Goal: Task Accomplishment & Management: Manage account settings

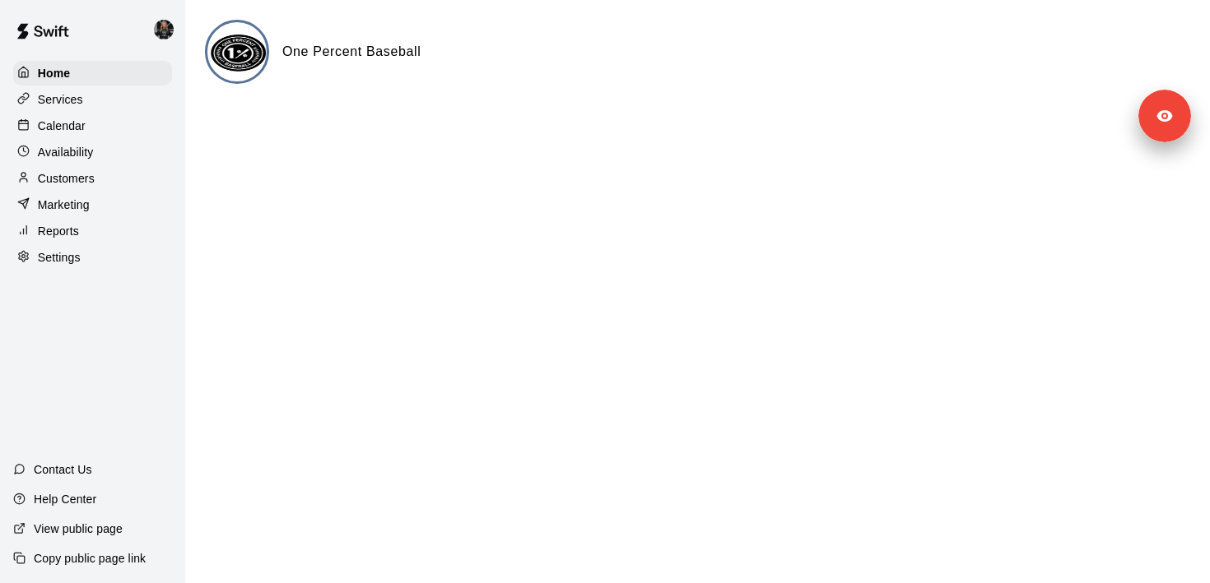
click at [112, 265] on div "Settings" at bounding box center [92, 257] width 159 height 25
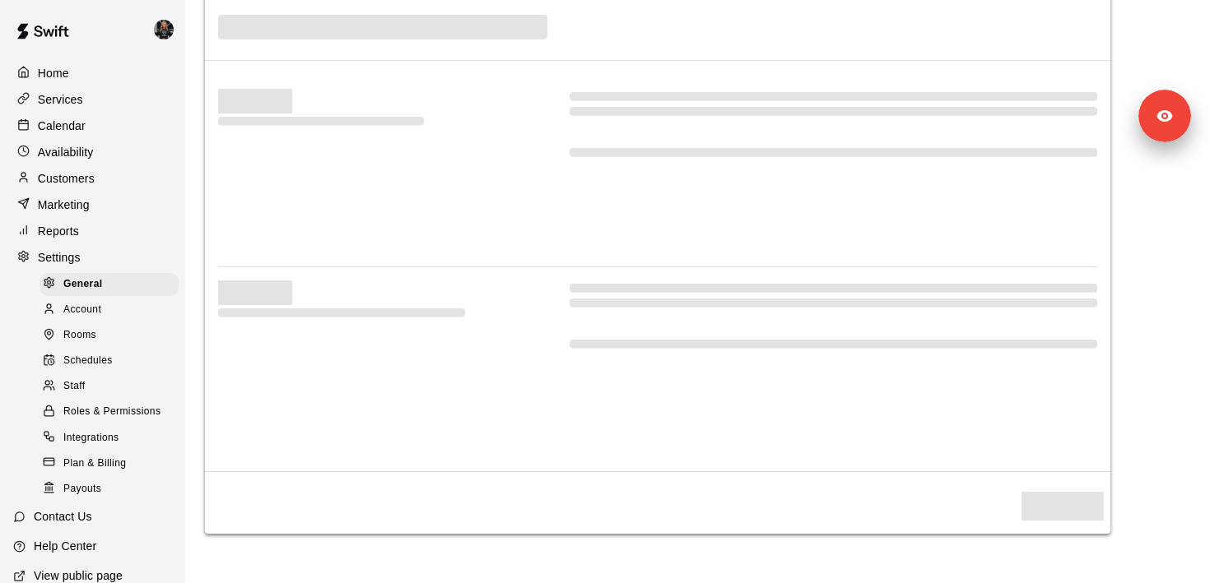
select select "**"
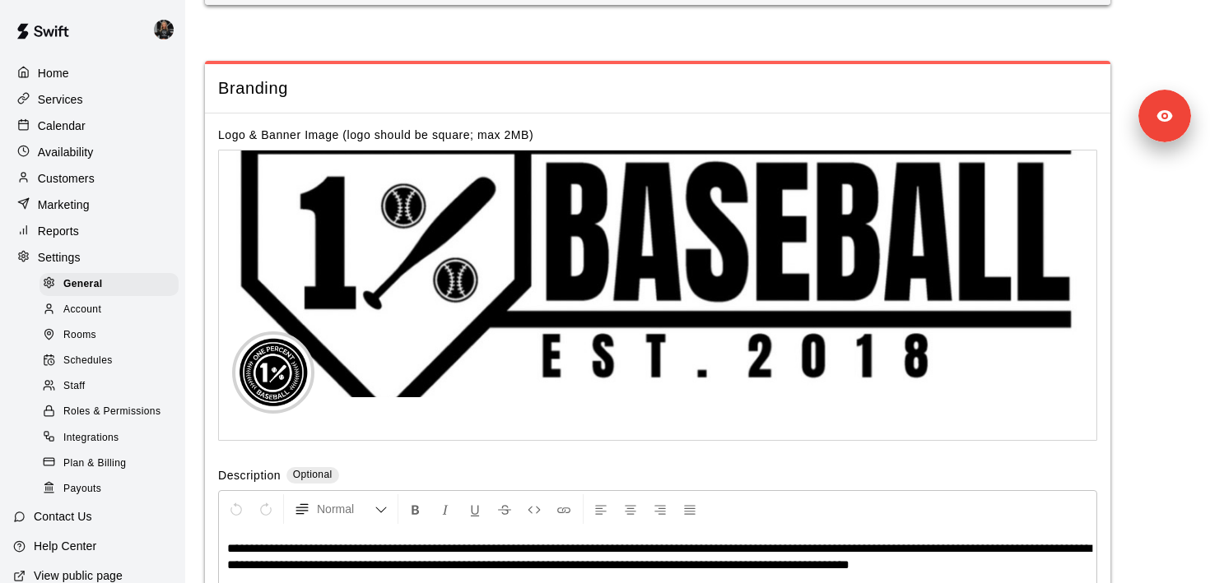
scroll to position [3222, 0]
click at [117, 382] on div "Staff" at bounding box center [108, 386] width 139 height 23
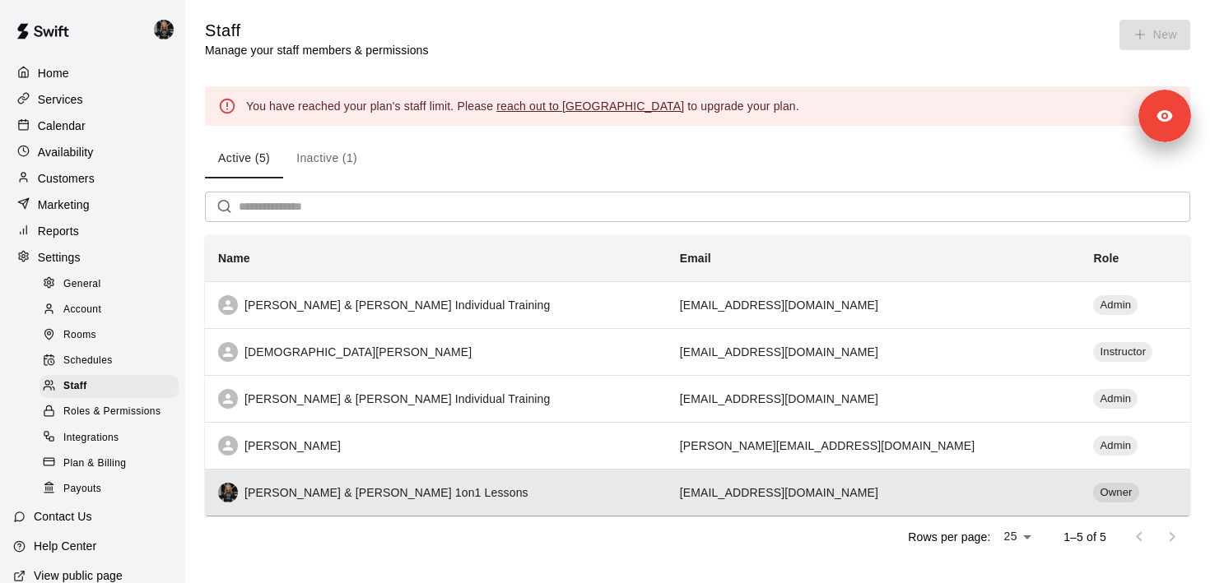
scroll to position [22, 0]
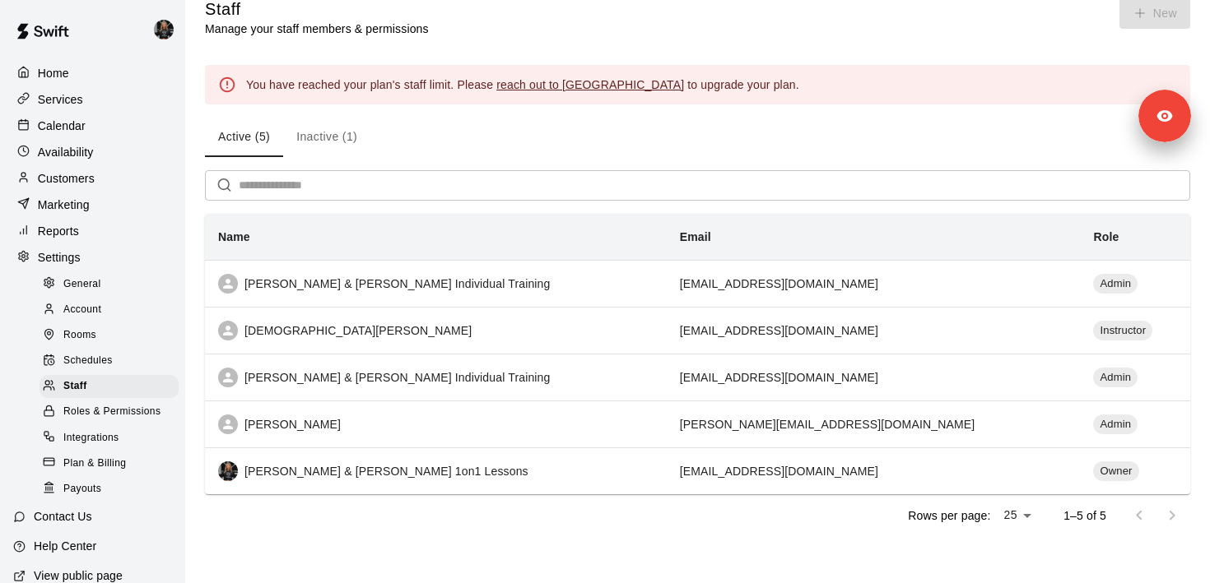
click at [355, 174] on input "text" at bounding box center [714, 185] width 951 height 30
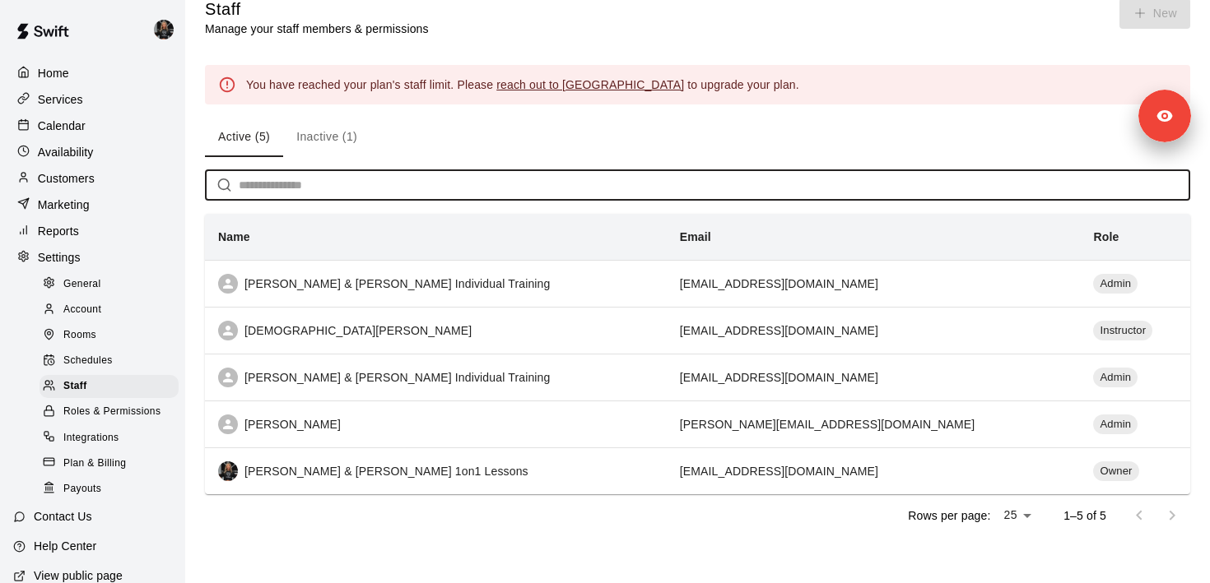
click at [326, 131] on button "Inactive (1)" at bounding box center [326, 137] width 87 height 39
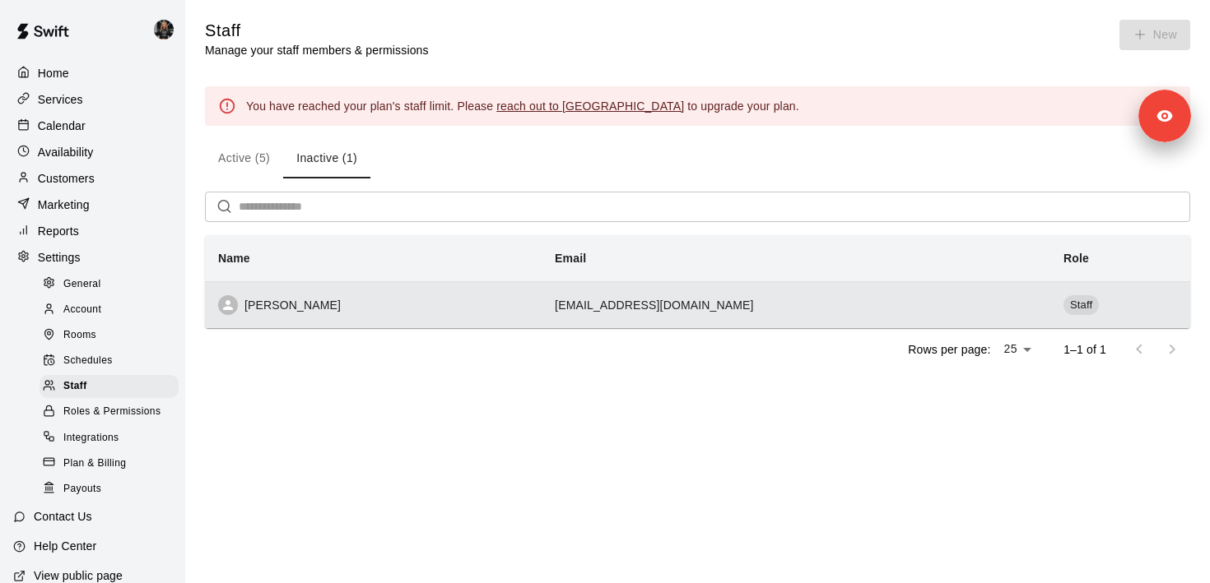
click at [375, 313] on div "[PERSON_NAME]" at bounding box center [373, 305] width 310 height 20
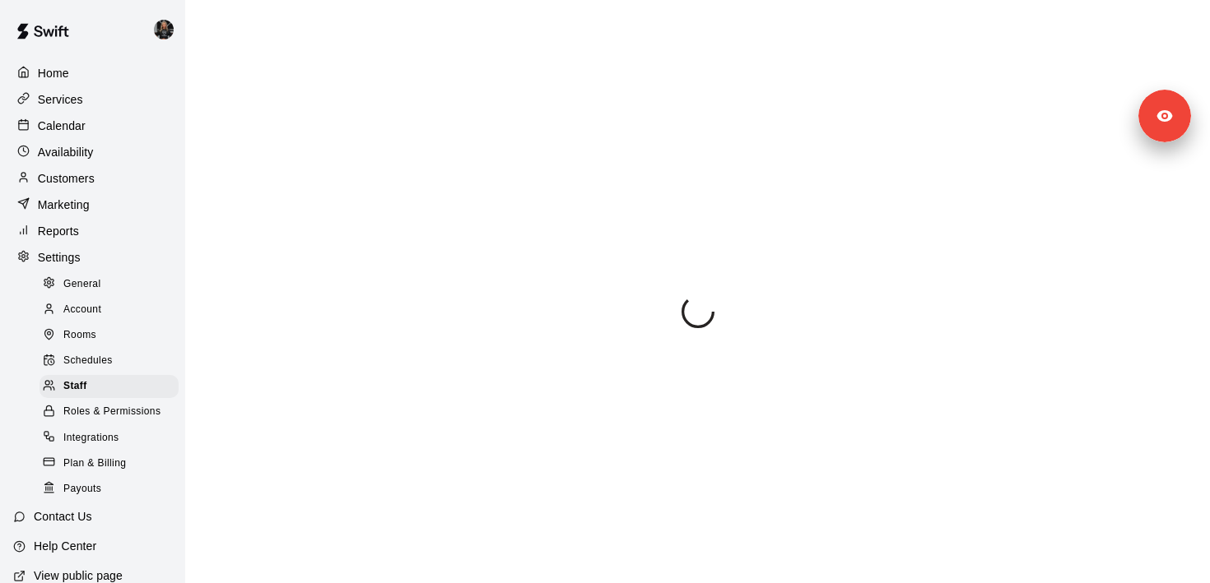
select select "**"
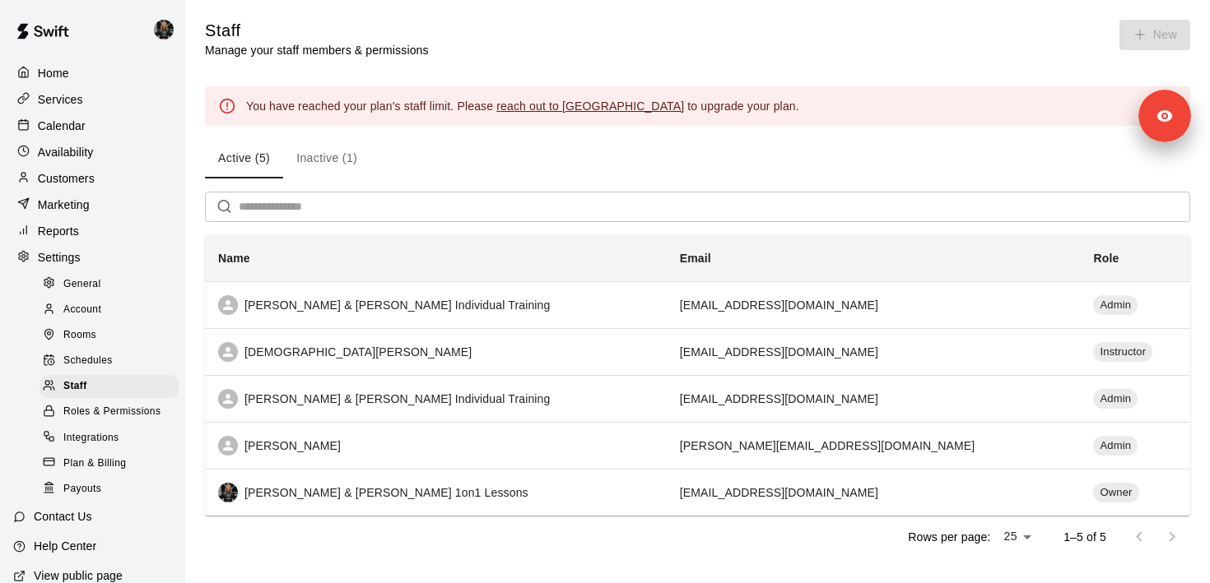
click at [117, 132] on div "Calendar" at bounding box center [92, 126] width 159 height 25
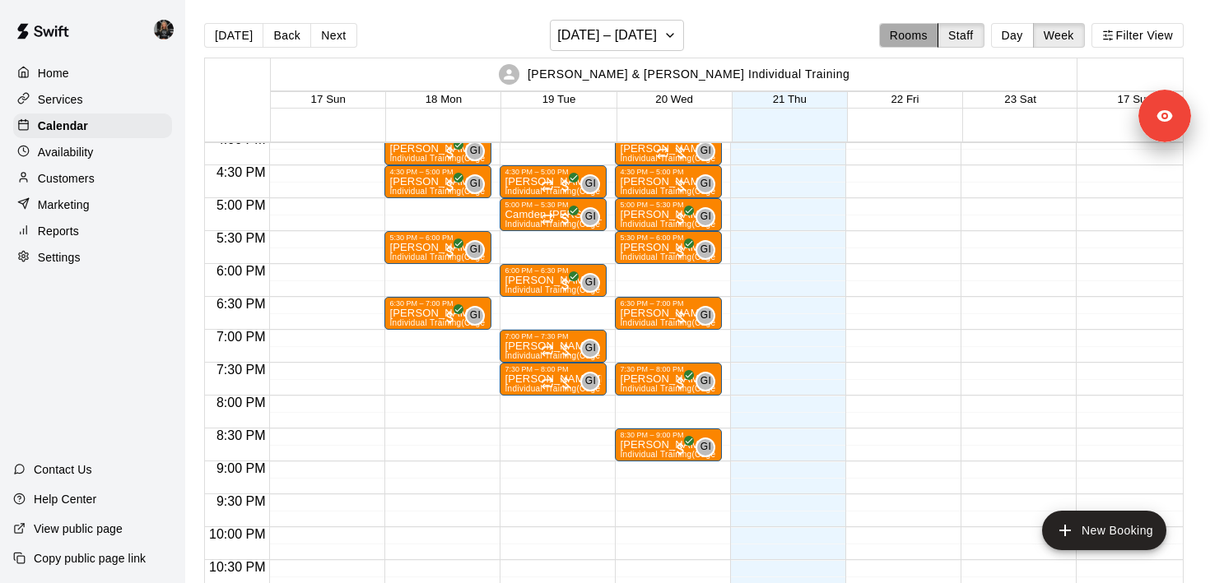
click at [899, 47] on button "Rooms" at bounding box center [908, 35] width 59 height 25
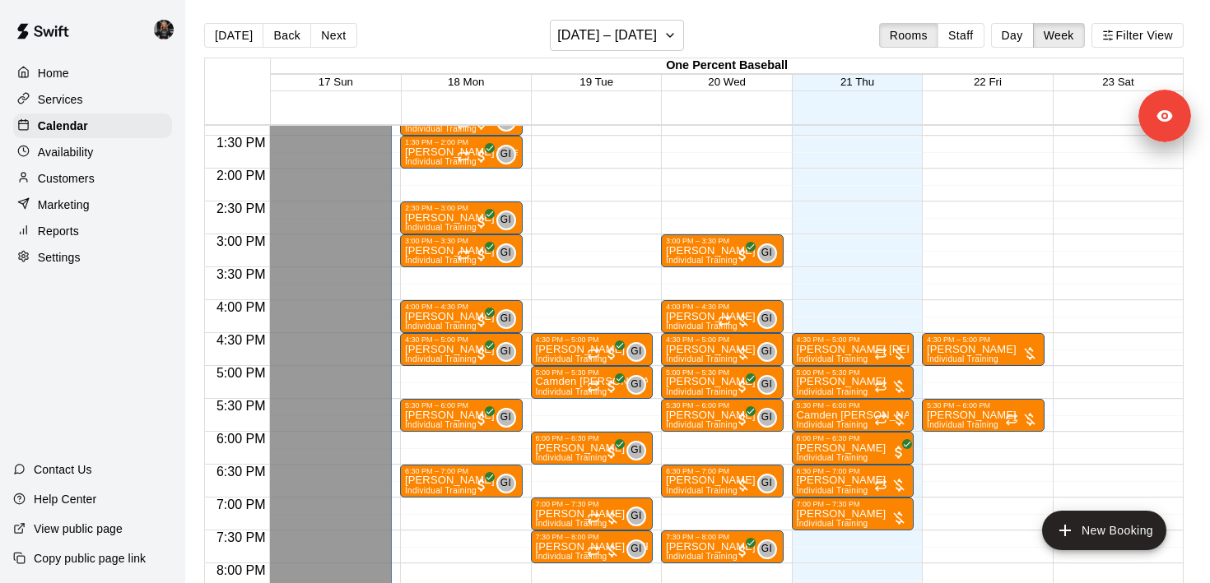
click at [965, 49] on div "[DATE] Back Next [DATE] – [DATE] Rooms Staff Day Week Filter View" at bounding box center [693, 39] width 979 height 38
click at [965, 44] on button "Staff" at bounding box center [960, 35] width 47 height 25
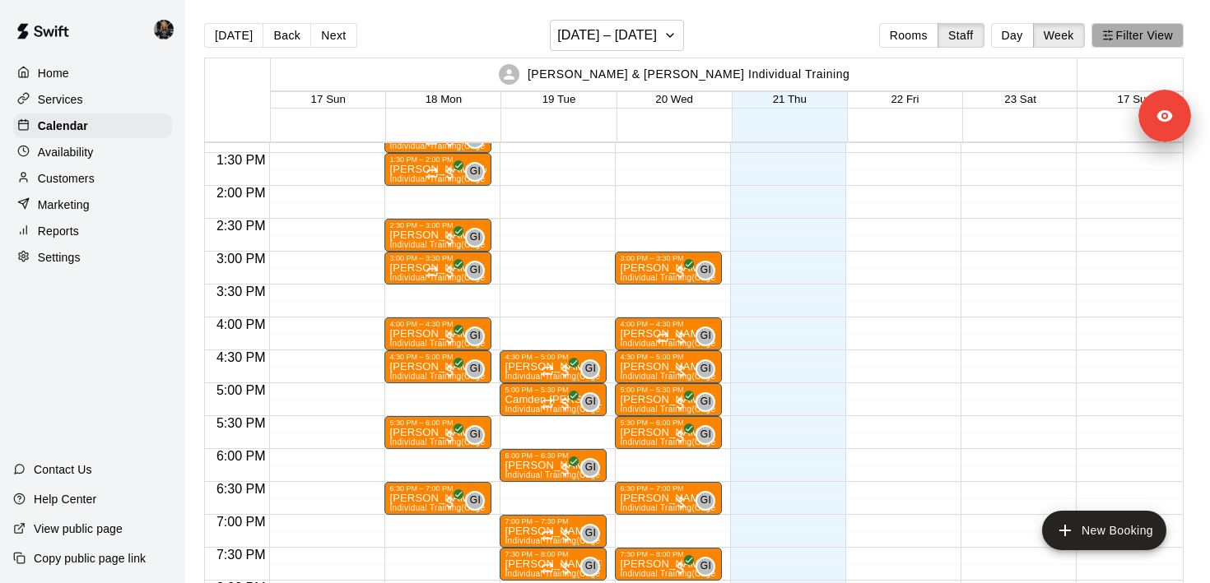
click at [1128, 43] on button "Filter View" at bounding box center [1137, 35] width 92 height 25
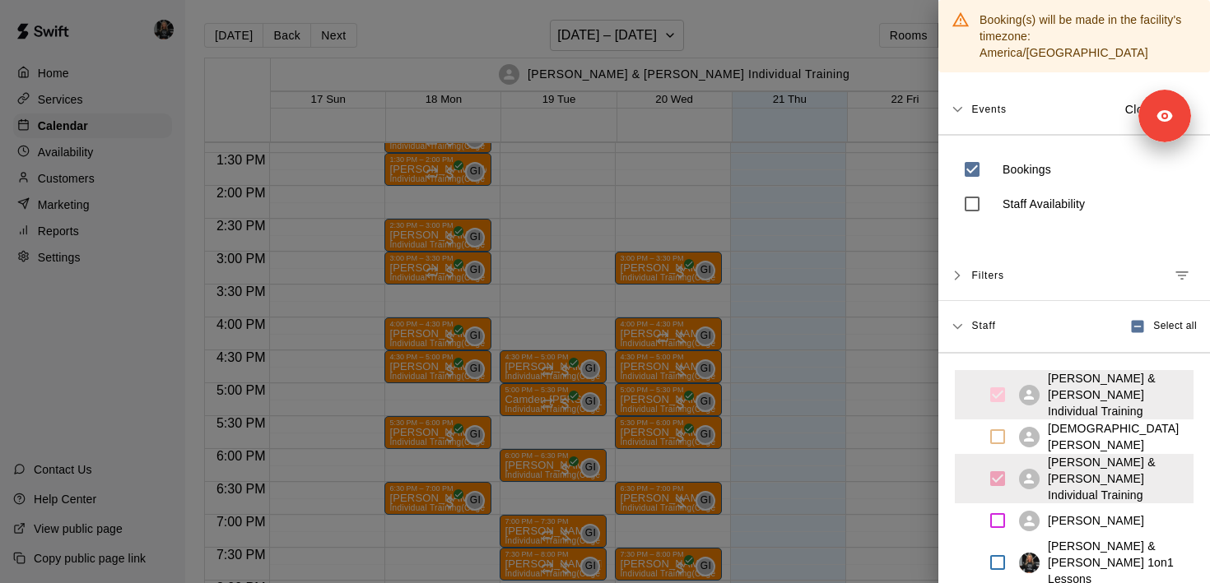
click at [894, 235] on div at bounding box center [605, 291] width 1210 height 583
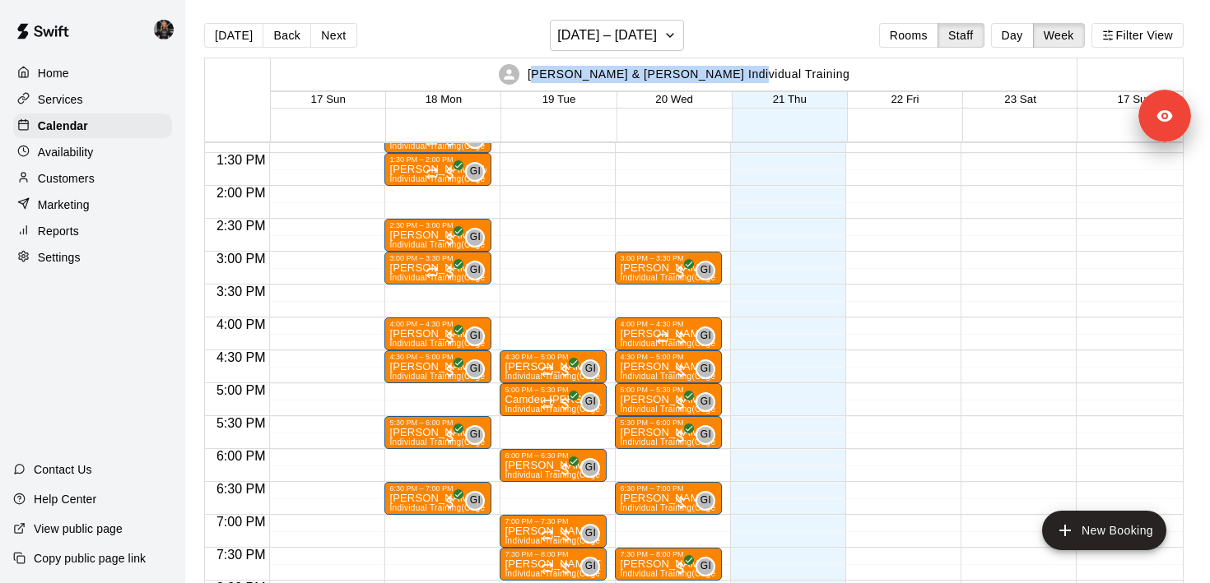
drag, startPoint x: 785, startPoint y: 75, endPoint x: 598, endPoint y: 80, distance: 186.9
click at [598, 80] on div "[PERSON_NAME] & [PERSON_NAME] Individual Training" at bounding box center [674, 74] width 802 height 32
click at [885, 62] on div "[PERSON_NAME] & [PERSON_NAME] Individual Training" at bounding box center [674, 74] width 802 height 32
click at [910, 41] on button "Rooms" at bounding box center [908, 35] width 59 height 25
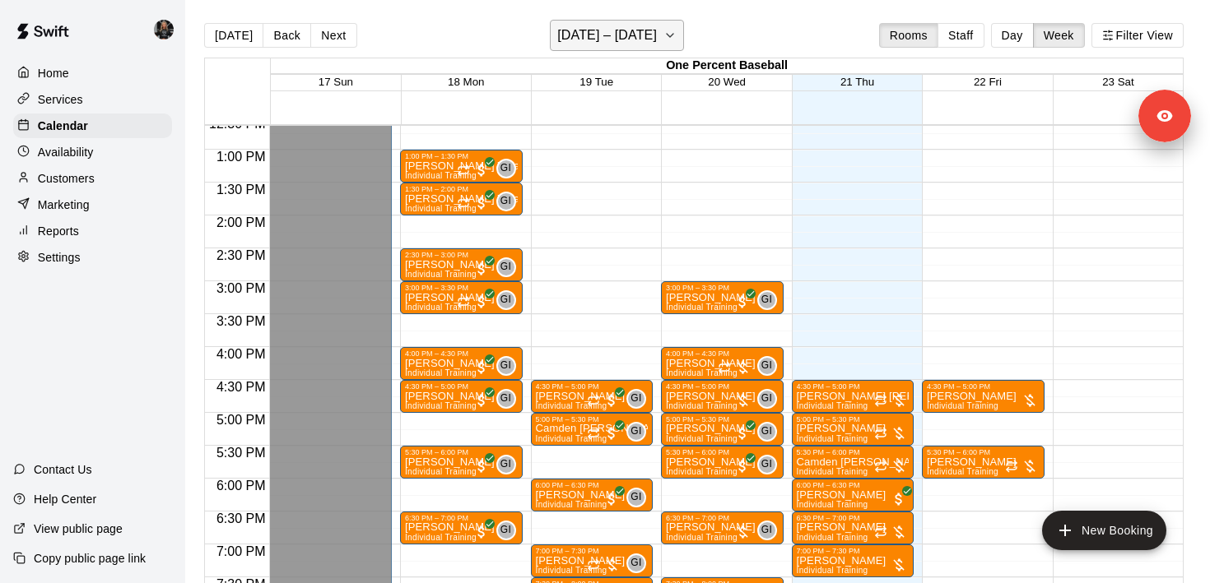
click at [626, 36] on h6 "[DATE] – [DATE]" at bounding box center [607, 35] width 100 height 23
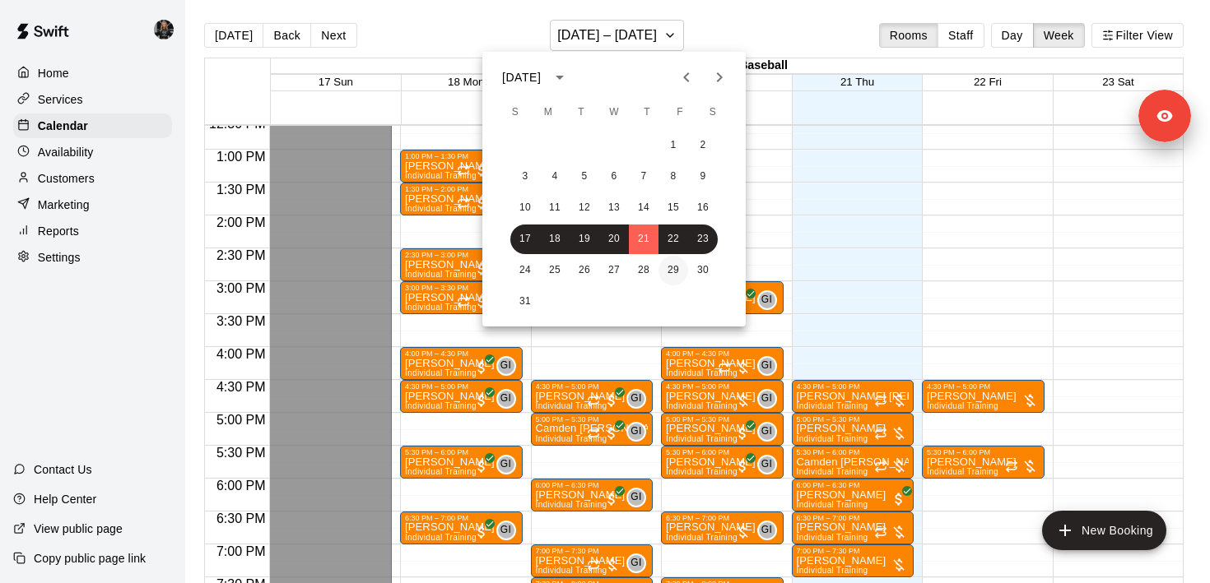
click at [663, 268] on button "29" at bounding box center [673, 271] width 30 height 30
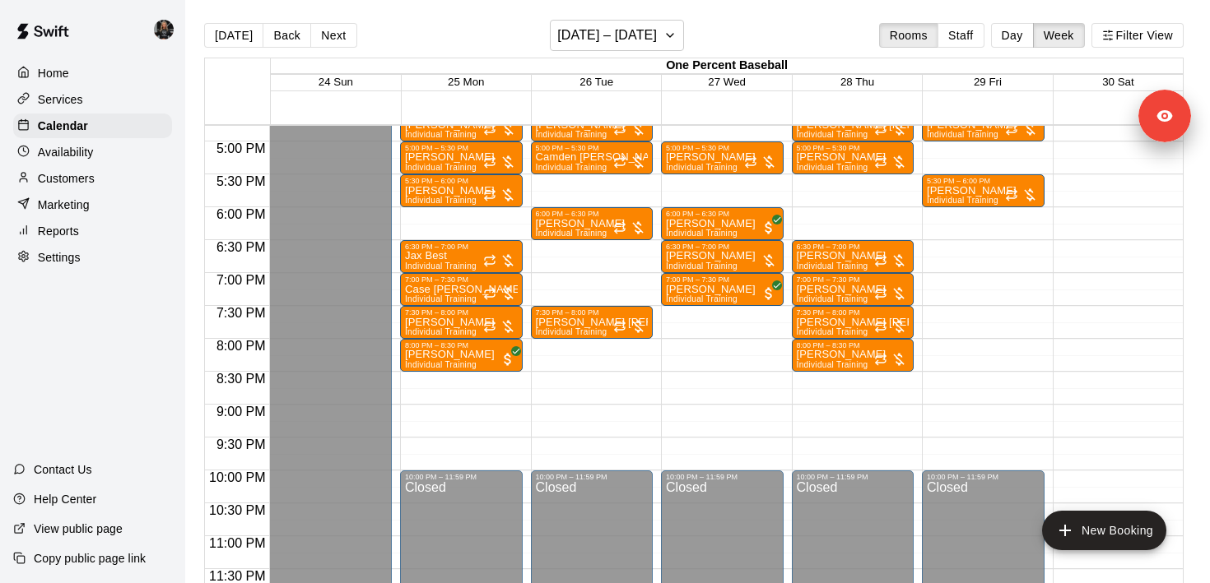
click at [622, 66] on div "One Percent Baseball" at bounding box center [727, 66] width 912 height 16
click at [619, 38] on h6 "[DATE] – [DATE]" at bounding box center [607, 35] width 100 height 23
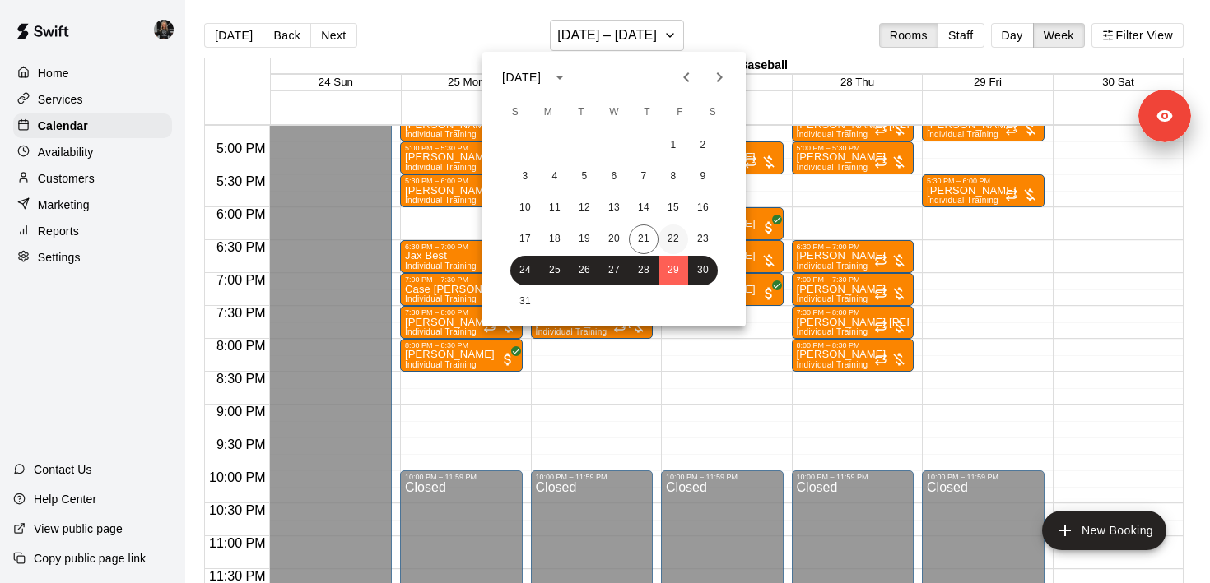
click at [681, 229] on button "22" at bounding box center [673, 240] width 30 height 30
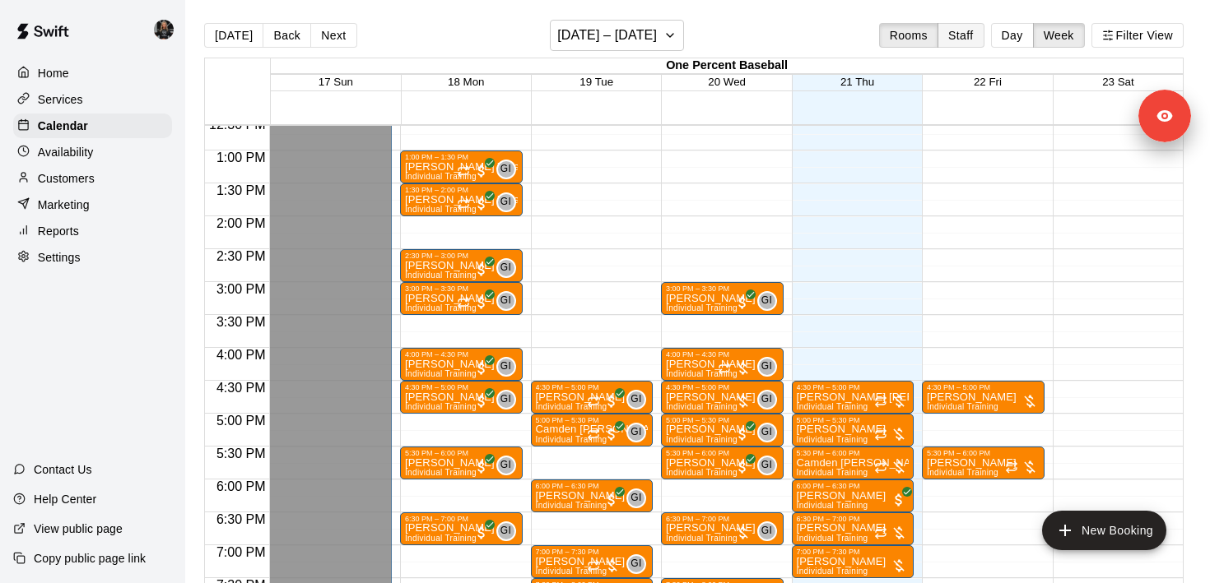
click at [952, 38] on button "Staff" at bounding box center [960, 35] width 47 height 25
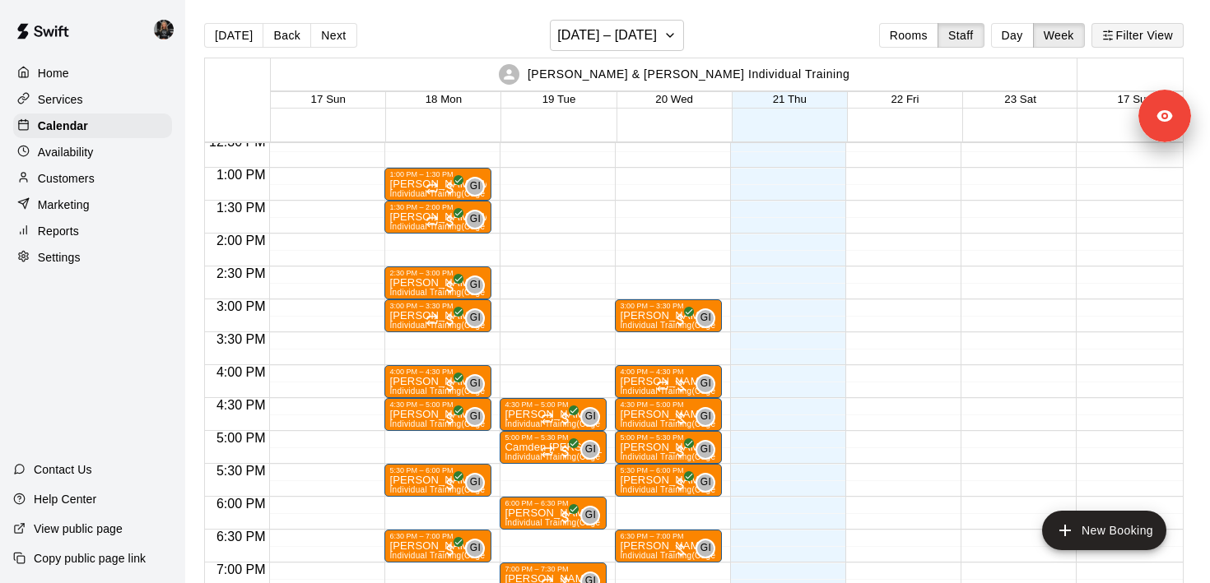
click at [1134, 36] on button "Filter View" at bounding box center [1137, 35] width 92 height 25
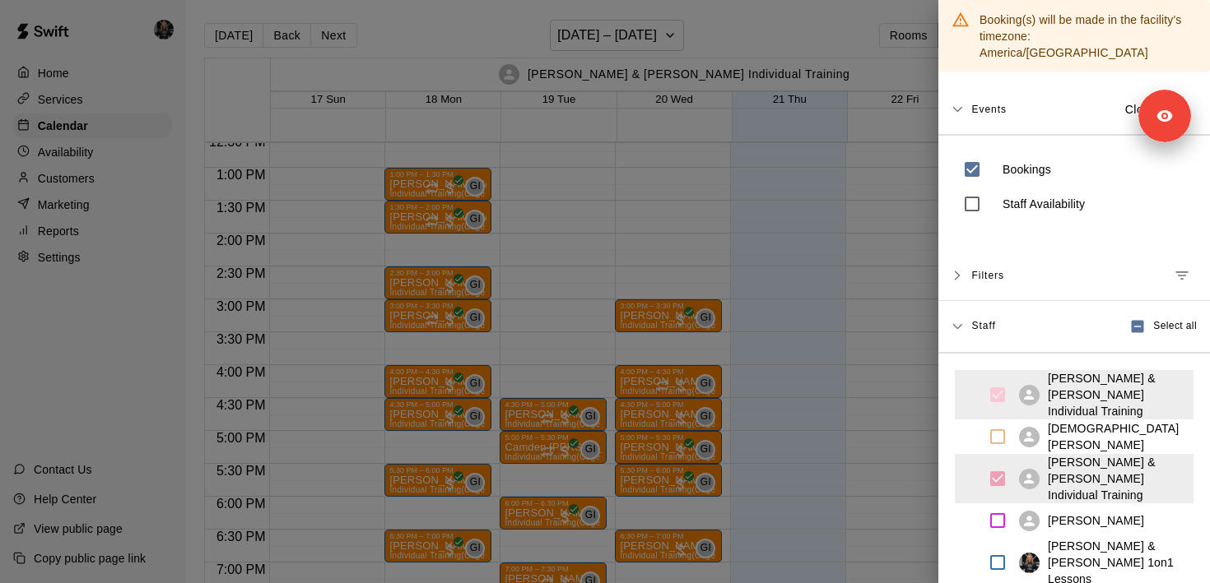
click at [732, 155] on div at bounding box center [605, 291] width 1210 height 583
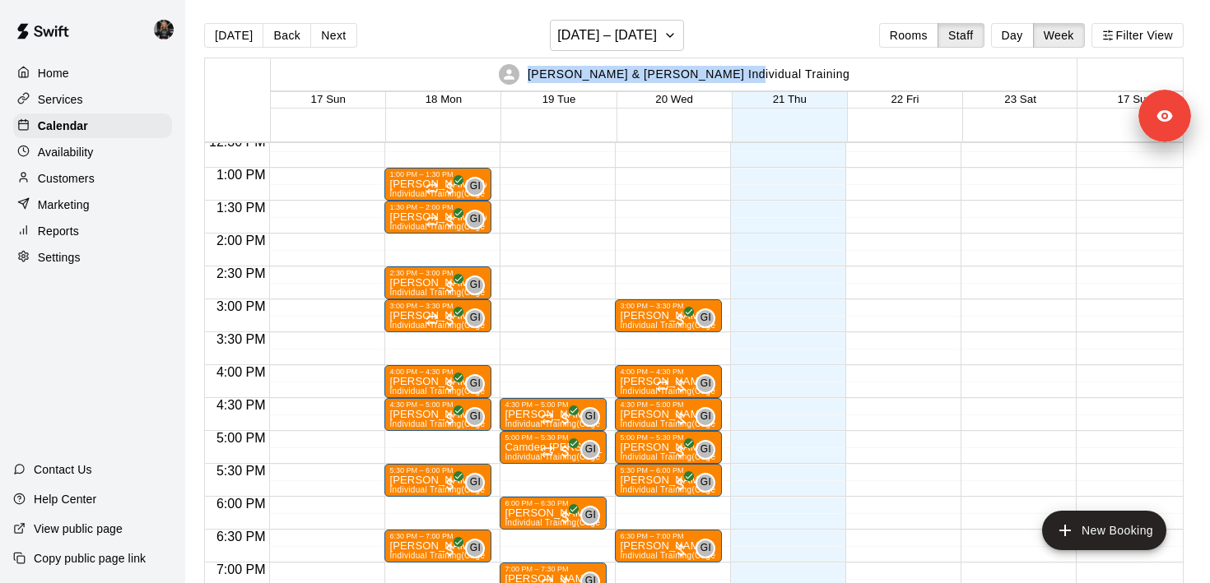
drag, startPoint x: 595, startPoint y: 78, endPoint x: 777, endPoint y: 81, distance: 181.9
click at [777, 81] on p "[PERSON_NAME] & [PERSON_NAME] Individual Training" at bounding box center [688, 74] width 323 height 17
click at [867, 85] on div "[PERSON_NAME] & [PERSON_NAME] Individual Training" at bounding box center [674, 74] width 802 height 32
click at [1119, 51] on div "[DATE] Back Next [DATE] – [DATE] Rooms Staff Day Week Filter View" at bounding box center [693, 39] width 979 height 38
click at [1120, 36] on button "Filter View" at bounding box center [1137, 35] width 92 height 25
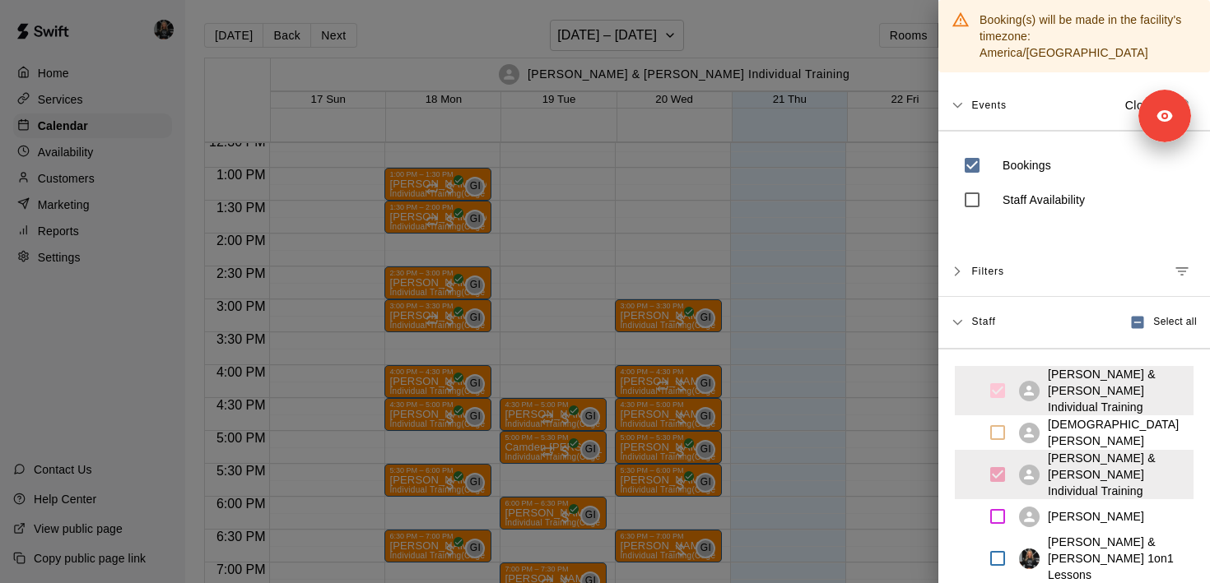
click at [889, 288] on div at bounding box center [605, 291] width 1210 height 583
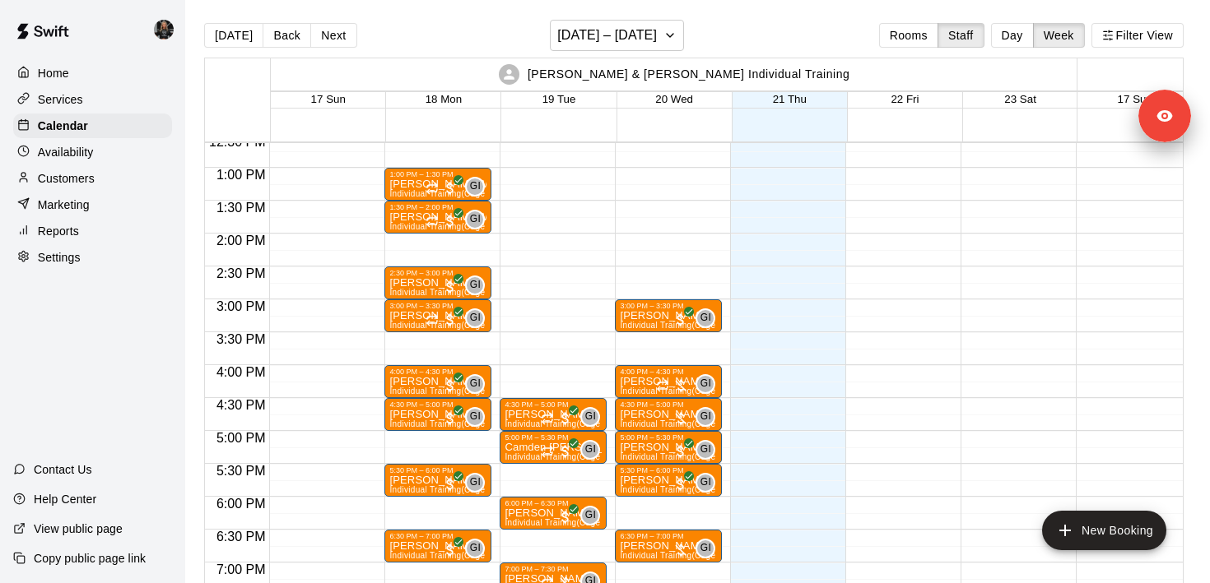
click at [76, 266] on div "Settings" at bounding box center [92, 257] width 159 height 25
select select "**"
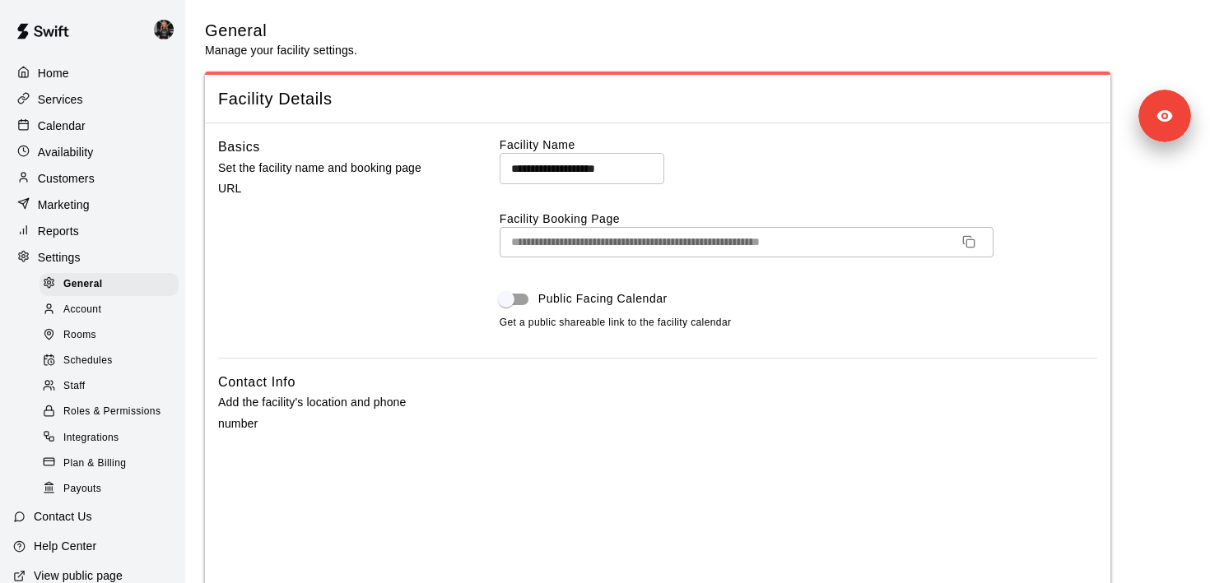
click at [116, 386] on div "Staff" at bounding box center [108, 386] width 139 height 23
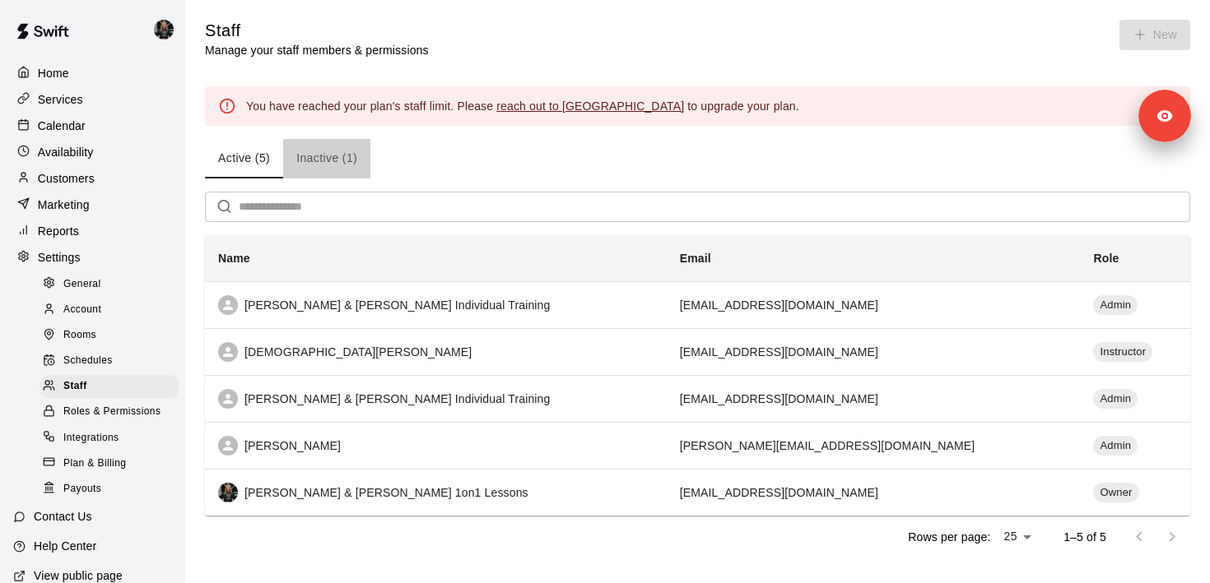
click at [335, 149] on button "Inactive (1)" at bounding box center [326, 158] width 87 height 39
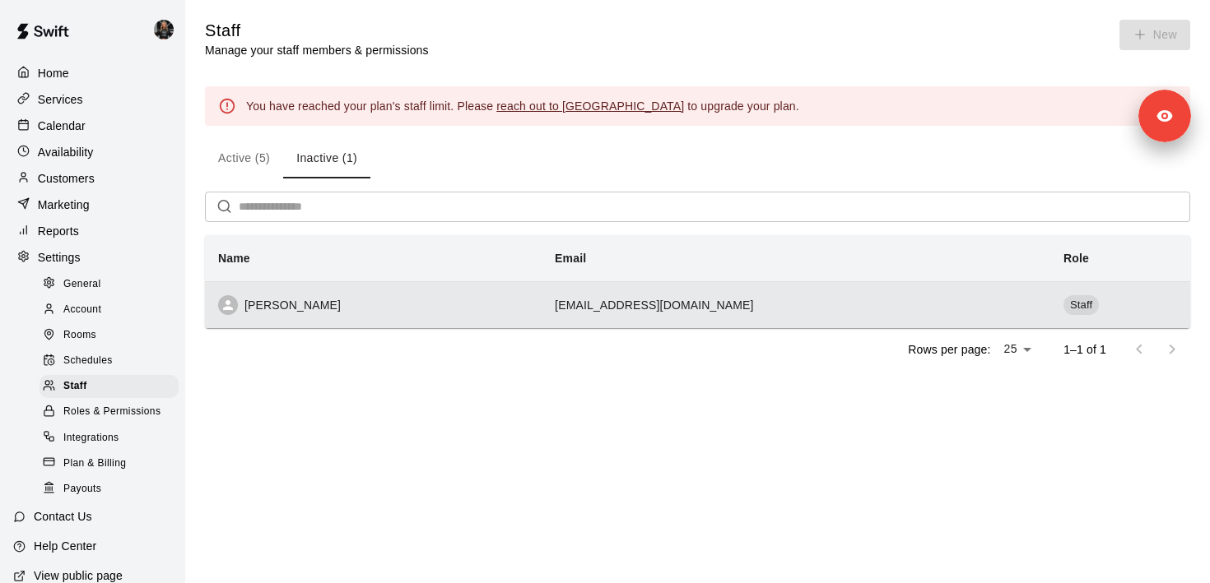
click at [407, 312] on div "[PERSON_NAME]" at bounding box center [373, 305] width 310 height 20
select select "**"
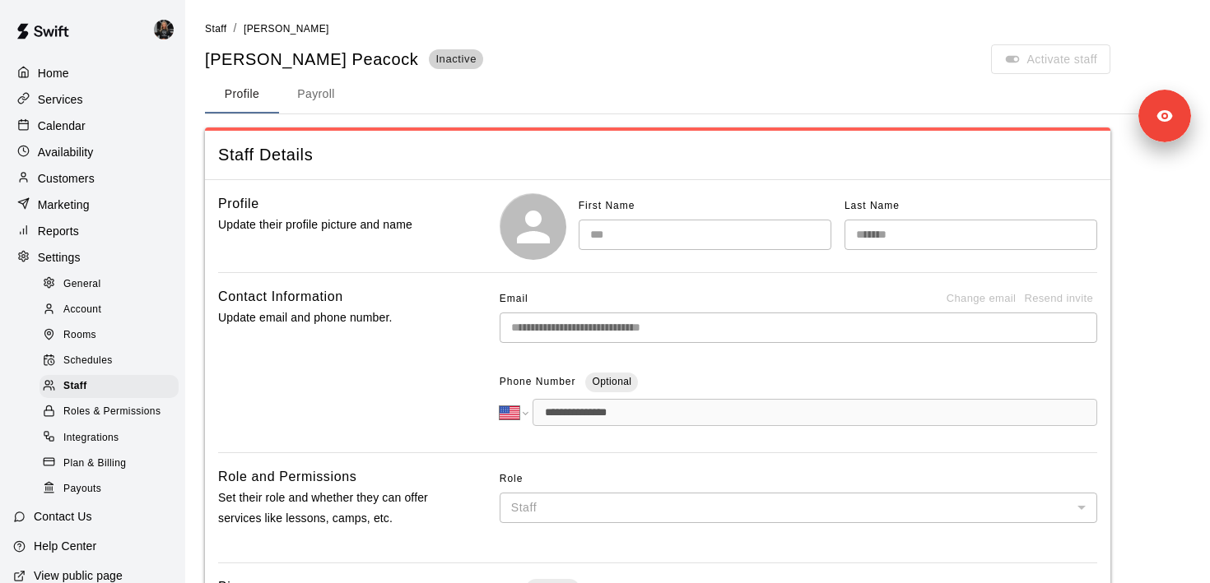
click at [111, 130] on div "Calendar" at bounding box center [92, 126] width 159 height 25
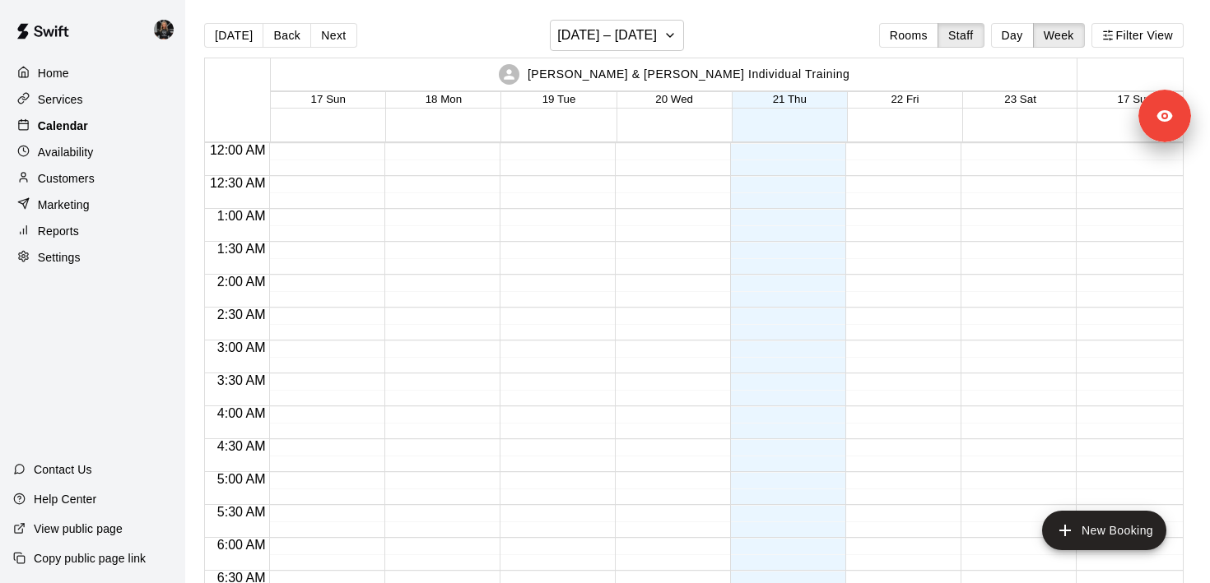
scroll to position [688, 0]
